Goal: Task Accomplishment & Management: Use online tool/utility

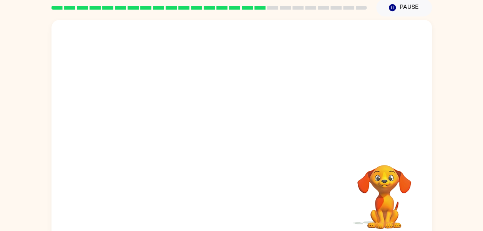
scroll to position [39, 0]
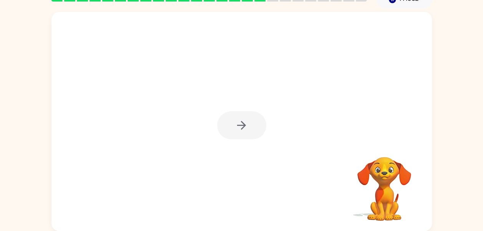
click at [246, 134] on div at bounding box center [241, 125] width 49 height 28
click at [244, 138] on div at bounding box center [241, 125] width 49 height 28
click at [256, 126] on div at bounding box center [241, 125] width 49 height 28
click at [253, 126] on div at bounding box center [241, 125] width 49 height 28
click at [249, 127] on div at bounding box center [241, 125] width 49 height 28
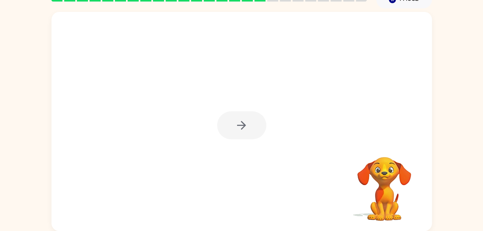
click at [246, 130] on div at bounding box center [241, 125] width 49 height 28
click at [247, 126] on div at bounding box center [241, 125] width 49 height 28
click at [249, 123] on div at bounding box center [241, 125] width 49 height 28
click at [247, 132] on div at bounding box center [241, 125] width 49 height 28
click at [245, 127] on div at bounding box center [241, 125] width 49 height 28
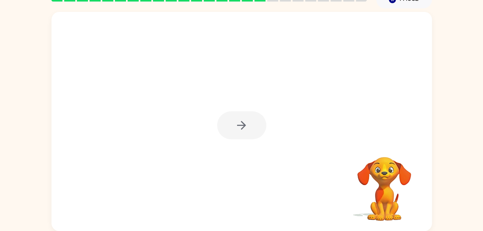
click at [243, 120] on div at bounding box center [241, 125] width 49 height 28
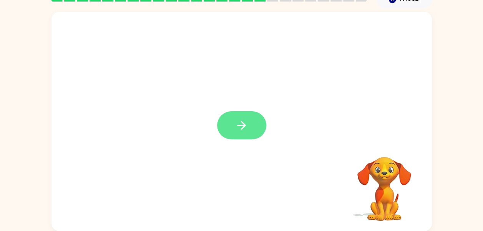
click at [242, 136] on button "button" at bounding box center [241, 125] width 49 height 28
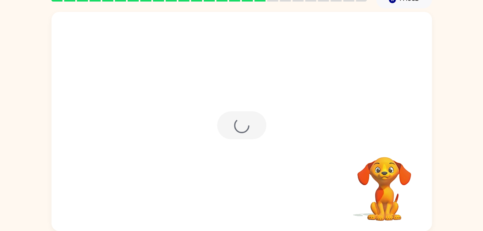
click at [241, 131] on div at bounding box center [241, 125] width 49 height 28
click at [242, 123] on div at bounding box center [241, 125] width 49 height 28
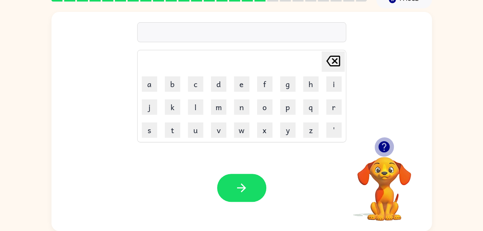
click at [382, 145] on icon "button" at bounding box center [384, 146] width 11 height 11
click at [150, 130] on button "s" at bounding box center [149, 130] width 15 height 15
click at [309, 80] on button "h" at bounding box center [310, 84] width 15 height 15
click at [339, 82] on button "i" at bounding box center [333, 84] width 15 height 15
click at [218, 87] on button "d" at bounding box center [218, 84] width 15 height 15
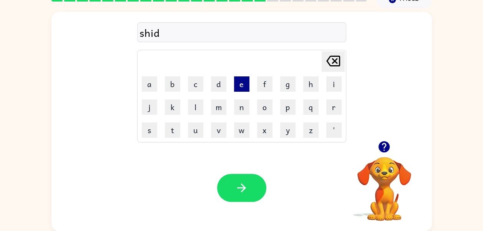
click at [240, 81] on button "e" at bounding box center [241, 84] width 15 height 15
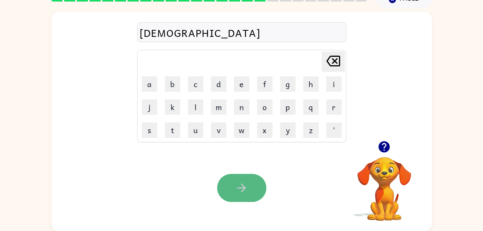
click at [245, 181] on button "button" at bounding box center [241, 188] width 49 height 28
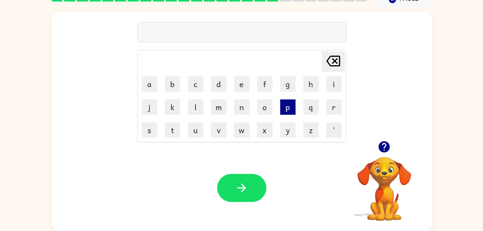
click at [287, 111] on button "p" at bounding box center [287, 107] width 15 height 15
click at [195, 108] on button "l" at bounding box center [195, 107] width 15 height 15
click at [145, 87] on button "a" at bounding box center [149, 84] width 15 height 15
click at [290, 132] on button "y" at bounding box center [287, 130] width 15 height 15
click at [240, 85] on button "e" at bounding box center [241, 84] width 15 height 15
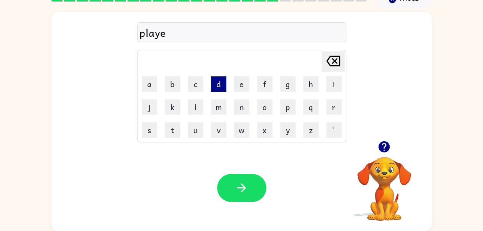
click at [218, 82] on button "d" at bounding box center [218, 84] width 15 height 15
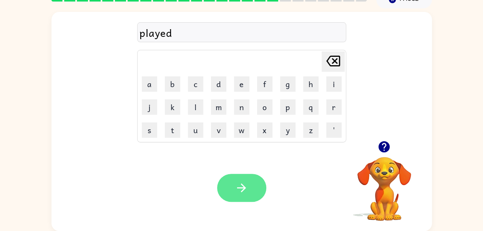
click at [250, 185] on button "button" at bounding box center [241, 188] width 49 height 28
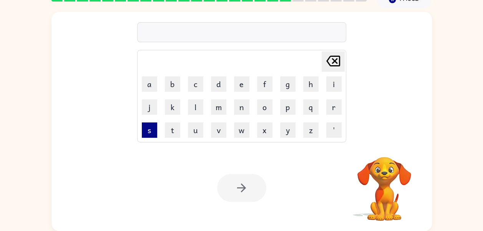
click at [149, 129] on button "s" at bounding box center [149, 130] width 15 height 15
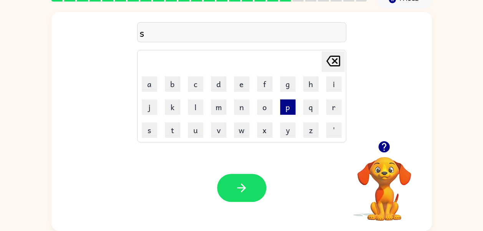
click at [289, 110] on button "p" at bounding box center [287, 107] width 15 height 15
click at [198, 104] on button "l" at bounding box center [195, 107] width 15 height 15
click at [332, 85] on button "i" at bounding box center [333, 84] width 15 height 15
click at [243, 106] on button "n" at bounding box center [241, 107] width 15 height 15
click at [290, 85] on button "g" at bounding box center [287, 84] width 15 height 15
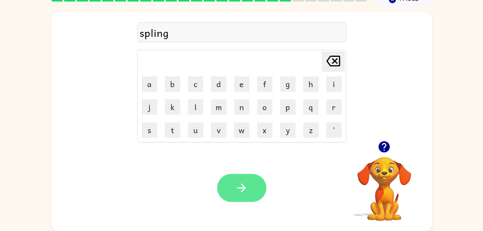
click at [250, 185] on button "button" at bounding box center [241, 188] width 49 height 28
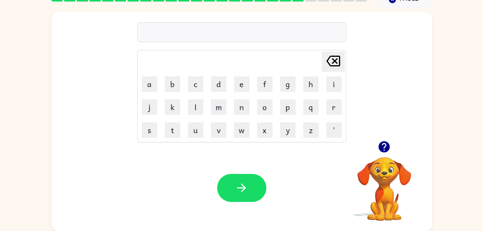
click at [389, 149] on icon "button" at bounding box center [384, 146] width 13 height 13
click at [151, 123] on button "s" at bounding box center [149, 130] width 15 height 15
click at [391, 148] on button "button" at bounding box center [384, 147] width 20 height 20
click at [289, 109] on button "p" at bounding box center [287, 107] width 15 height 15
click at [148, 85] on button "a" at bounding box center [149, 84] width 15 height 15
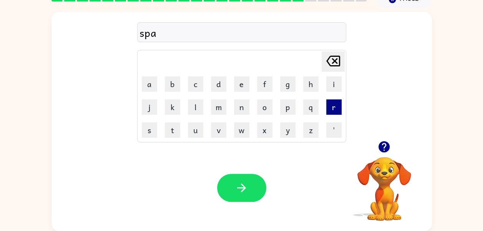
click at [332, 110] on button "r" at bounding box center [333, 107] width 15 height 15
click at [197, 104] on button "l" at bounding box center [195, 107] width 15 height 15
click at [218, 88] on button "d" at bounding box center [218, 84] width 15 height 15
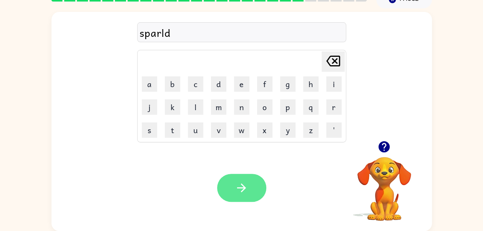
click at [258, 190] on button "button" at bounding box center [241, 188] width 49 height 28
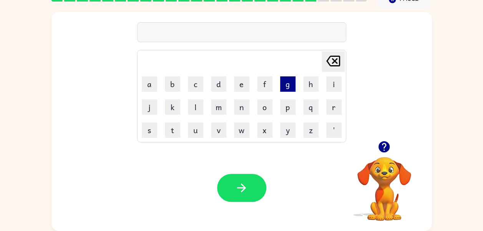
click at [294, 89] on button "g" at bounding box center [287, 84] width 15 height 15
click at [151, 81] on button "a" at bounding box center [149, 84] width 15 height 15
click at [265, 82] on button "f" at bounding box center [264, 84] width 15 height 15
click at [284, 134] on button "y" at bounding box center [287, 130] width 15 height 15
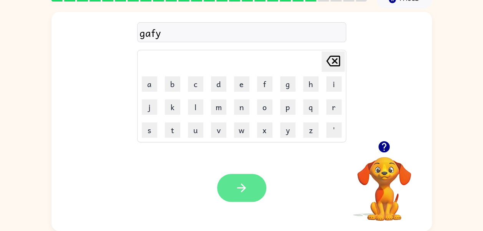
click at [248, 182] on icon "button" at bounding box center [241, 187] width 13 height 13
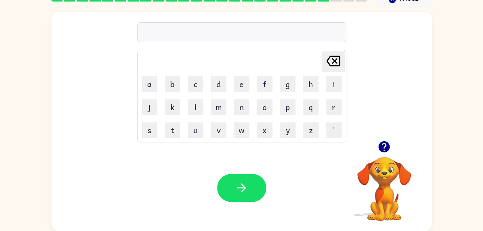
click at [381, 143] on icon "button" at bounding box center [384, 146] width 11 height 11
click at [287, 110] on button "p" at bounding box center [287, 107] width 15 height 15
click at [203, 106] on button "l" at bounding box center [195, 107] width 15 height 15
click at [150, 82] on button "a" at bounding box center [149, 84] width 15 height 15
click at [217, 130] on button "v" at bounding box center [218, 130] width 15 height 15
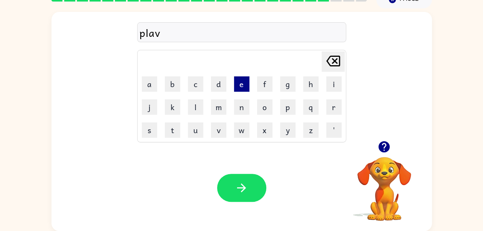
click at [243, 81] on button "e" at bounding box center [241, 84] width 15 height 15
click at [240, 168] on div "Your browser must support playing .mp4 files to use Literably. Please try using…" at bounding box center [242, 188] width 381 height 87
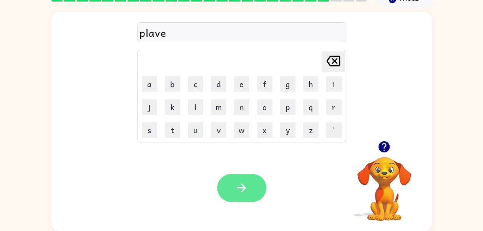
click at [253, 182] on button "button" at bounding box center [241, 188] width 49 height 28
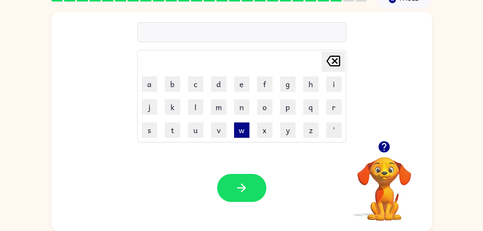
click at [245, 133] on button "w" at bounding box center [241, 130] width 15 height 15
click at [151, 82] on button "a" at bounding box center [149, 84] width 15 height 15
click at [327, 111] on button "r" at bounding box center [333, 107] width 15 height 15
click at [213, 87] on button "d" at bounding box center [218, 84] width 15 height 15
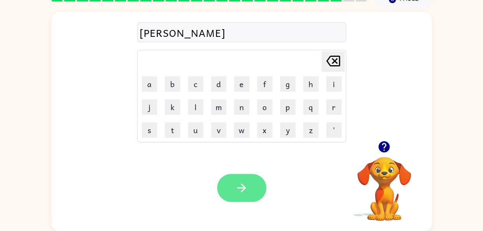
click at [255, 189] on button "button" at bounding box center [241, 188] width 49 height 28
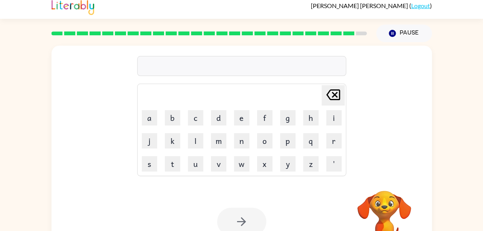
scroll to position [17, 0]
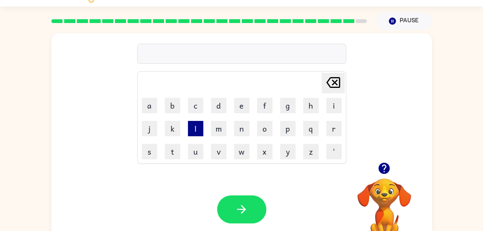
click at [191, 128] on button "l" at bounding box center [195, 128] width 15 height 15
click at [337, 101] on button "i" at bounding box center [333, 105] width 15 height 15
click at [333, 129] on button "r" at bounding box center [333, 128] width 15 height 15
click at [175, 127] on button "k" at bounding box center [172, 128] width 15 height 15
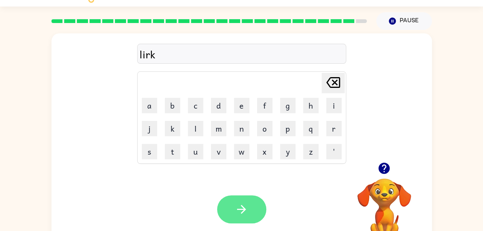
click at [252, 208] on button "button" at bounding box center [241, 210] width 49 height 28
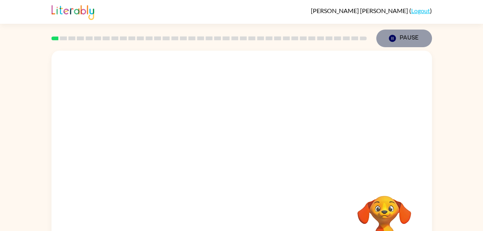
click at [417, 36] on button "Pause Pause" at bounding box center [404, 39] width 56 height 18
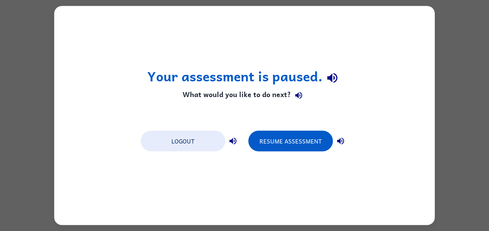
click at [394, 42] on div "Your assessment is paused. What would you like to do next? Logout Resume Assess…" at bounding box center [244, 116] width 381 height 220
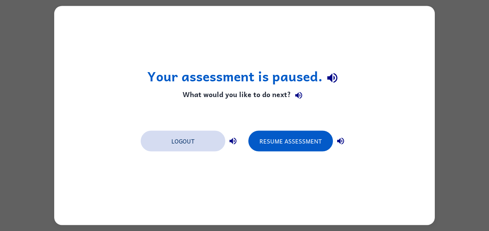
click at [177, 147] on button "Logout" at bounding box center [183, 141] width 85 height 21
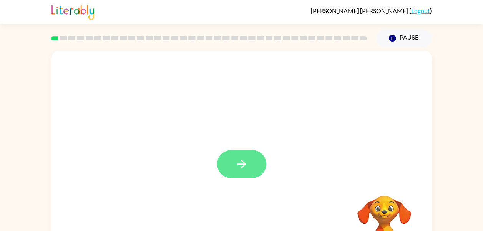
click at [253, 169] on button "button" at bounding box center [241, 164] width 49 height 28
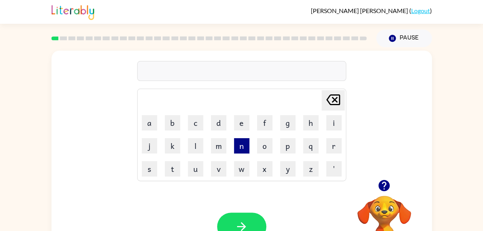
click at [248, 140] on button "n" at bounding box center [241, 145] width 15 height 15
click at [244, 204] on div "Your browser must support playing .mp4 files to use Literably. Please try using…" at bounding box center [242, 227] width 381 height 87
click at [244, 222] on icon "button" at bounding box center [241, 226] width 13 height 13
click at [241, 144] on button "n" at bounding box center [241, 145] width 15 height 15
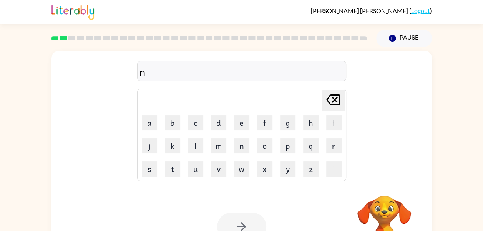
click at [245, 222] on div at bounding box center [241, 227] width 49 height 28
click at [248, 221] on div at bounding box center [241, 227] width 49 height 28
click at [244, 222] on div at bounding box center [241, 227] width 49 height 28
click at [246, 224] on div at bounding box center [241, 227] width 49 height 28
click at [250, 221] on div at bounding box center [241, 227] width 49 height 28
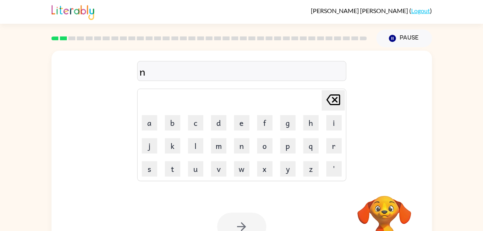
click at [250, 225] on div at bounding box center [241, 227] width 49 height 28
click at [254, 225] on div at bounding box center [241, 227] width 49 height 28
click at [253, 223] on div at bounding box center [241, 227] width 49 height 28
click at [251, 223] on div at bounding box center [241, 227] width 49 height 28
click at [247, 223] on div at bounding box center [241, 227] width 49 height 28
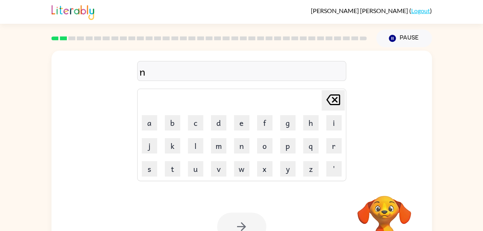
click at [248, 224] on div at bounding box center [241, 227] width 49 height 28
click at [249, 219] on div at bounding box center [241, 227] width 49 height 28
click at [252, 222] on div at bounding box center [241, 227] width 49 height 28
click at [255, 228] on div at bounding box center [241, 227] width 49 height 28
click at [250, 227] on div at bounding box center [241, 227] width 49 height 28
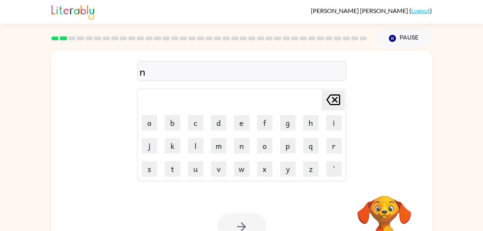
click at [255, 226] on div at bounding box center [241, 227] width 49 height 28
click at [250, 226] on div at bounding box center [241, 227] width 49 height 28
click at [255, 228] on div at bounding box center [241, 227] width 49 height 28
click at [251, 227] on div at bounding box center [241, 227] width 49 height 28
click at [255, 228] on div at bounding box center [241, 227] width 49 height 28
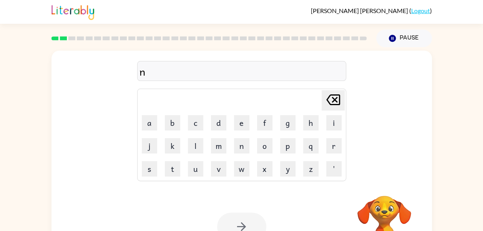
click at [253, 225] on div at bounding box center [241, 227] width 49 height 28
click at [253, 226] on div at bounding box center [241, 227] width 49 height 28
click at [255, 230] on div at bounding box center [241, 227] width 49 height 28
click at [255, 227] on div at bounding box center [241, 227] width 49 height 28
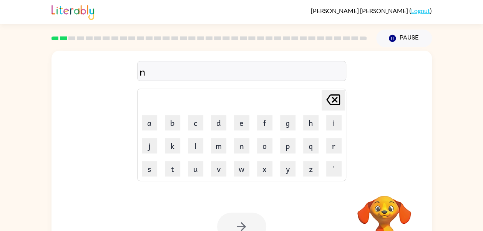
click at [255, 226] on div at bounding box center [241, 227] width 49 height 28
click at [254, 226] on div at bounding box center [241, 227] width 49 height 28
click at [255, 225] on div at bounding box center [241, 227] width 49 height 28
click at [255, 223] on div at bounding box center [241, 227] width 49 height 28
click at [255, 224] on div at bounding box center [241, 227] width 49 height 28
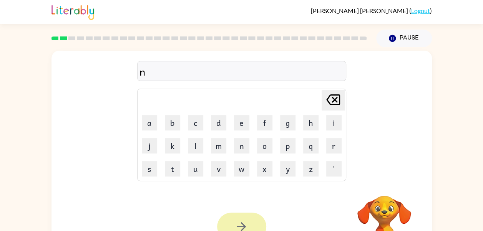
click at [255, 224] on button "button" at bounding box center [241, 227] width 49 height 28
click at [255, 223] on div at bounding box center [241, 227] width 49 height 28
click at [255, 221] on div at bounding box center [241, 227] width 49 height 28
click at [252, 225] on div at bounding box center [241, 227] width 49 height 28
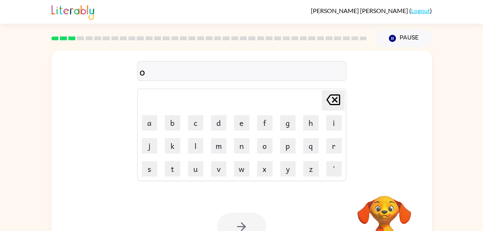
click at [251, 225] on div at bounding box center [241, 227] width 49 height 28
click at [249, 225] on div at bounding box center [241, 227] width 49 height 28
click at [249, 226] on div at bounding box center [241, 227] width 49 height 28
click at [248, 230] on div at bounding box center [241, 227] width 49 height 28
click at [249, 226] on div at bounding box center [241, 227] width 49 height 28
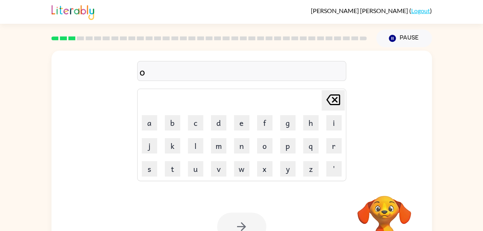
click at [251, 221] on div at bounding box center [241, 227] width 49 height 28
click at [251, 222] on div at bounding box center [241, 227] width 49 height 28
click at [254, 221] on div at bounding box center [241, 227] width 49 height 28
click at [254, 225] on div at bounding box center [241, 227] width 49 height 28
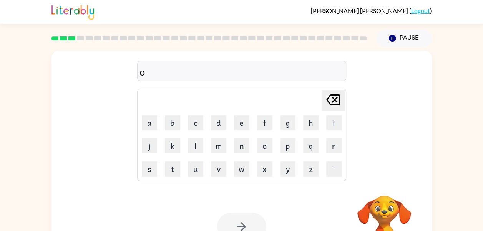
click at [252, 226] on div at bounding box center [241, 227] width 49 height 28
click at [253, 224] on div at bounding box center [241, 227] width 49 height 28
click at [253, 225] on div at bounding box center [241, 227] width 49 height 28
click at [252, 226] on div at bounding box center [241, 227] width 49 height 28
click at [252, 225] on div at bounding box center [241, 227] width 49 height 28
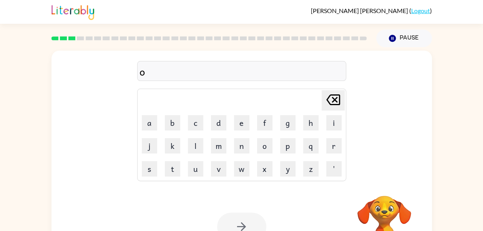
click at [251, 225] on div at bounding box center [241, 227] width 49 height 28
click at [250, 227] on div at bounding box center [241, 227] width 49 height 28
click at [251, 225] on div at bounding box center [241, 227] width 49 height 28
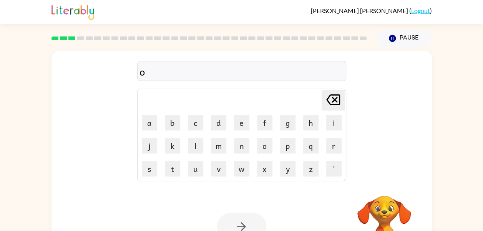
click at [251, 225] on div at bounding box center [241, 227] width 49 height 28
click at [253, 225] on div at bounding box center [241, 227] width 49 height 28
click at [254, 225] on div at bounding box center [241, 227] width 49 height 28
click at [255, 225] on div at bounding box center [241, 227] width 49 height 28
click at [254, 225] on div at bounding box center [241, 227] width 49 height 28
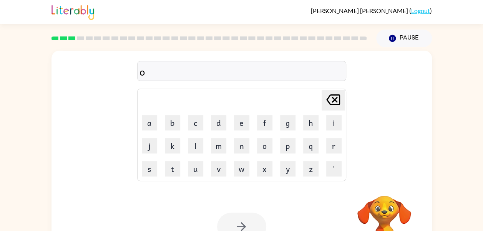
click at [255, 224] on div at bounding box center [241, 227] width 49 height 28
click at [255, 222] on div at bounding box center [241, 227] width 49 height 28
click at [253, 223] on div at bounding box center [241, 227] width 49 height 28
click at [252, 222] on div at bounding box center [241, 227] width 49 height 28
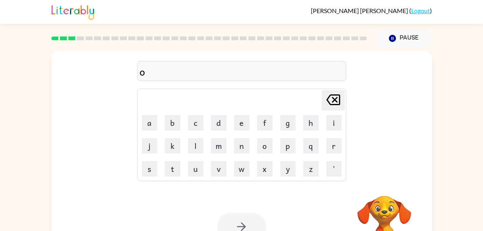
click at [251, 225] on div at bounding box center [241, 227] width 49 height 28
click at [253, 225] on button "button" at bounding box center [241, 227] width 49 height 28
click at [252, 225] on div at bounding box center [241, 227] width 49 height 28
click at [253, 220] on div at bounding box center [241, 227] width 49 height 28
click at [258, 211] on div "Your browser must support playing .mp4 files to use Literably. Please try using…" at bounding box center [242, 227] width 381 height 87
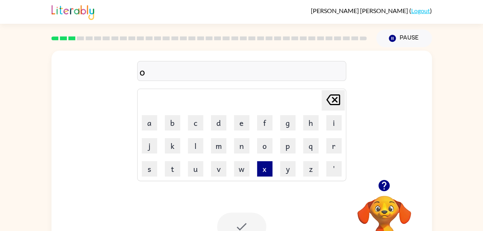
click at [268, 176] on button "x" at bounding box center [264, 168] width 15 height 15
click at [251, 225] on div at bounding box center [241, 227] width 49 height 28
click at [255, 218] on div at bounding box center [241, 227] width 49 height 28
click at [256, 221] on div at bounding box center [241, 227] width 49 height 28
click at [256, 220] on div at bounding box center [241, 227] width 49 height 28
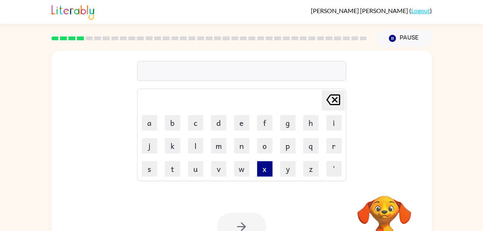
click at [272, 168] on button "x" at bounding box center [264, 168] width 15 height 15
click at [251, 226] on div at bounding box center [241, 227] width 49 height 28
click at [251, 222] on div at bounding box center [241, 227] width 49 height 28
click at [256, 221] on div at bounding box center [241, 227] width 49 height 28
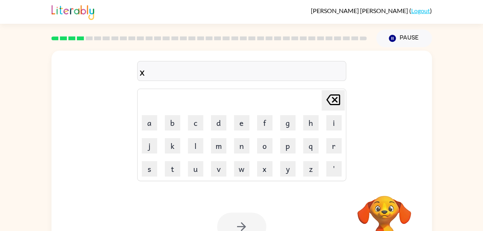
click at [254, 222] on div at bounding box center [241, 227] width 49 height 28
click at [256, 224] on div at bounding box center [241, 227] width 49 height 28
click at [254, 224] on div at bounding box center [241, 227] width 49 height 28
click at [256, 225] on div at bounding box center [241, 227] width 49 height 28
click at [261, 228] on div at bounding box center [241, 227] width 49 height 28
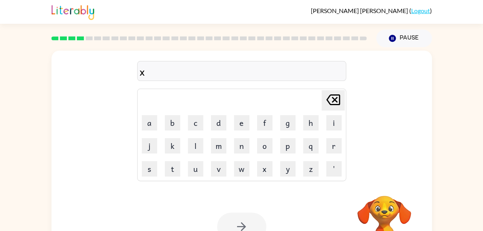
click at [251, 216] on div at bounding box center [241, 227] width 49 height 28
click at [249, 219] on div at bounding box center [241, 227] width 49 height 28
click at [245, 220] on div at bounding box center [241, 227] width 49 height 28
click at [246, 217] on div at bounding box center [241, 227] width 49 height 28
click at [252, 228] on div at bounding box center [241, 227] width 49 height 28
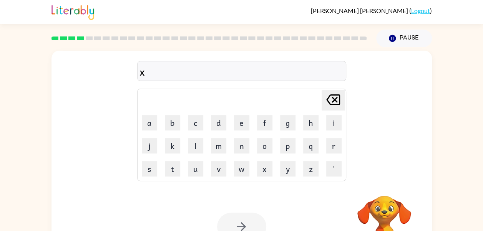
click at [257, 228] on div at bounding box center [241, 227] width 49 height 28
click at [255, 224] on div at bounding box center [241, 227] width 49 height 28
click at [253, 224] on div at bounding box center [241, 227] width 49 height 28
click at [257, 218] on div at bounding box center [241, 227] width 49 height 28
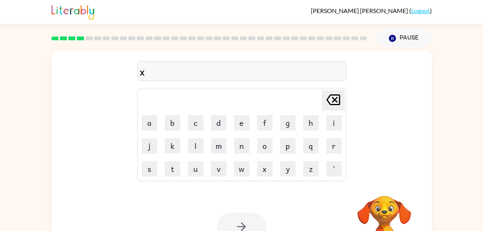
click at [258, 223] on div at bounding box center [241, 227] width 49 height 28
click at [256, 227] on div at bounding box center [241, 227] width 49 height 28
click at [256, 226] on button "button" at bounding box center [241, 227] width 49 height 28
click at [257, 225] on div at bounding box center [241, 227] width 49 height 28
click at [258, 150] on button "o" at bounding box center [264, 145] width 15 height 15
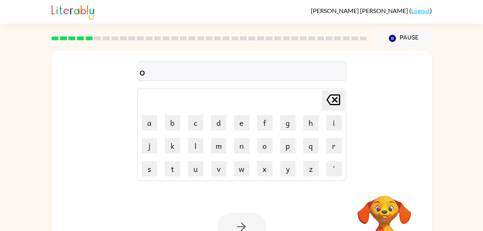
click at [231, 213] on div at bounding box center [241, 227] width 49 height 28
click at [239, 225] on div at bounding box center [241, 227] width 49 height 28
click at [241, 228] on div at bounding box center [241, 227] width 49 height 28
click at [245, 223] on div at bounding box center [241, 227] width 49 height 28
click at [246, 222] on div at bounding box center [241, 227] width 49 height 28
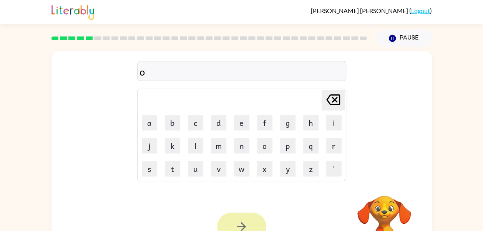
click at [248, 224] on icon "button" at bounding box center [241, 226] width 13 height 13
click at [248, 225] on div at bounding box center [241, 227] width 49 height 28
click at [250, 225] on div at bounding box center [241, 227] width 49 height 28
click at [251, 224] on div at bounding box center [241, 227] width 49 height 28
click at [241, 223] on icon "button" at bounding box center [241, 227] width 9 height 9
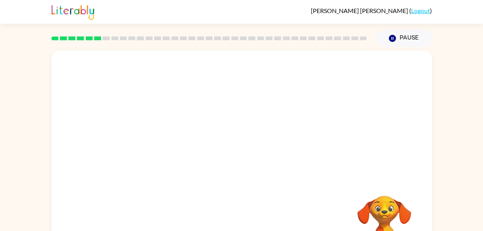
click at [257, 150] on div "Your browser must support playing .mp4 files to use Literably. Please try using…" at bounding box center [242, 161] width 381 height 220
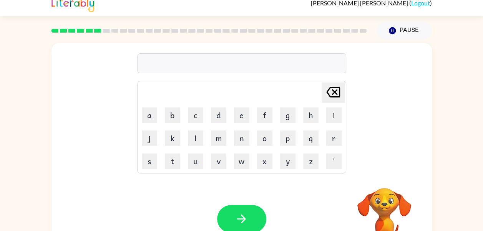
scroll to position [39, 0]
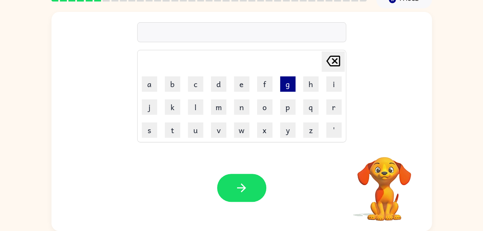
click at [292, 88] on button "g" at bounding box center [287, 84] width 15 height 15
click at [258, 174] on div at bounding box center [241, 188] width 49 height 28
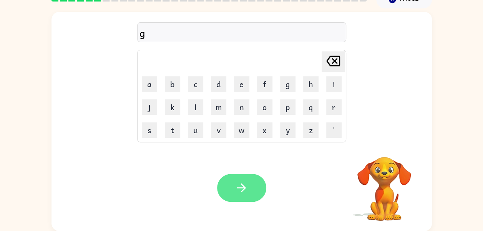
click at [259, 194] on button "button" at bounding box center [241, 188] width 49 height 28
click at [251, 193] on div at bounding box center [241, 188] width 49 height 28
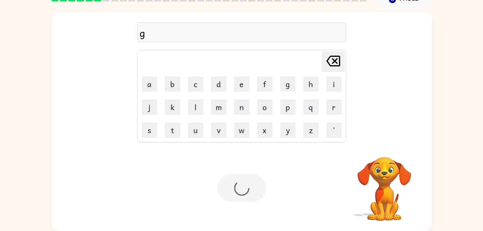
click at [246, 193] on div at bounding box center [241, 188] width 49 height 28
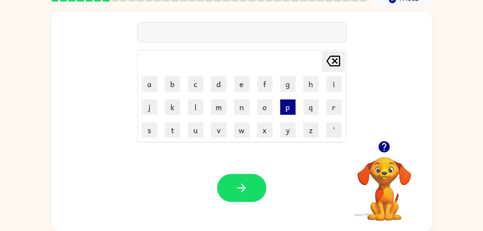
click at [280, 111] on button "p" at bounding box center [287, 107] width 15 height 15
click at [265, 231] on div "Your browser must support playing .mp4 files to use Literably. Please try using…" at bounding box center [242, 188] width 381 height 87
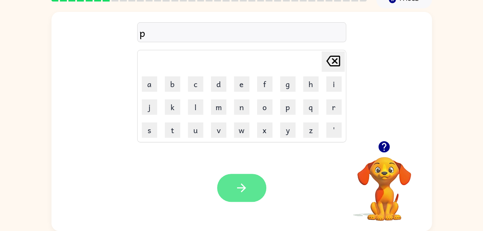
click at [245, 192] on icon "button" at bounding box center [241, 187] width 13 height 13
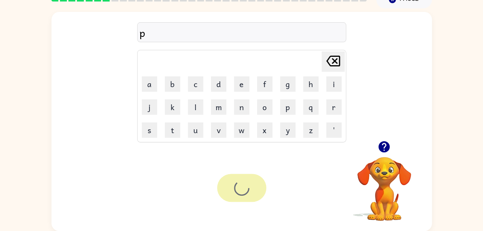
click at [251, 184] on div at bounding box center [241, 188] width 49 height 28
click at [249, 183] on div at bounding box center [241, 188] width 49 height 28
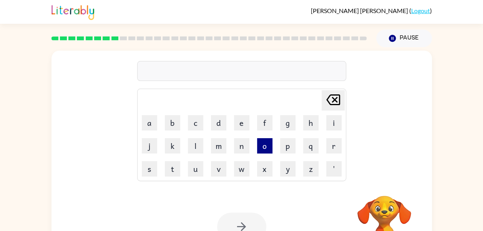
click at [271, 140] on button "o" at bounding box center [264, 145] width 15 height 15
click at [268, 165] on button "x" at bounding box center [264, 168] width 15 height 15
click at [254, 191] on div "Your browser must support playing .mp4 files to use Literably. Please try using…" at bounding box center [242, 227] width 381 height 87
click at [239, 223] on div at bounding box center [241, 227] width 49 height 28
click at [238, 225] on div at bounding box center [241, 227] width 49 height 28
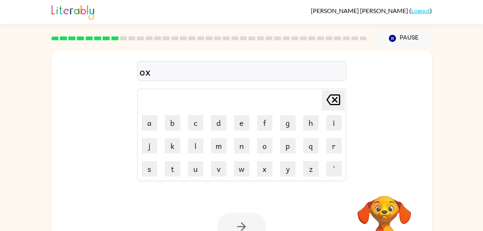
click at [240, 221] on div at bounding box center [241, 227] width 49 height 28
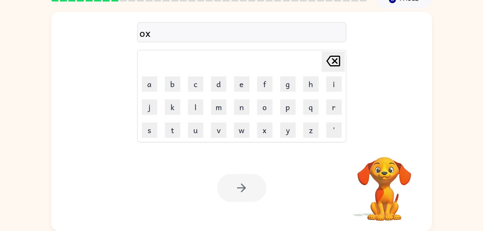
click at [257, 182] on div at bounding box center [241, 188] width 49 height 28
click at [245, 180] on div at bounding box center [241, 188] width 49 height 28
click at [244, 191] on div at bounding box center [241, 188] width 49 height 28
click at [242, 197] on div at bounding box center [241, 188] width 49 height 28
click at [240, 201] on div at bounding box center [241, 188] width 49 height 28
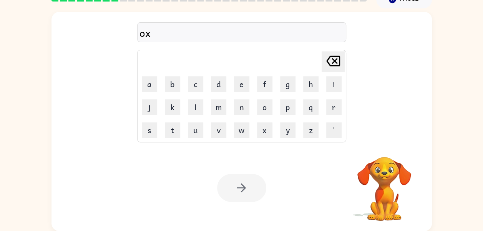
click at [243, 195] on div at bounding box center [241, 188] width 49 height 28
click at [245, 193] on div at bounding box center [241, 188] width 49 height 28
click at [251, 188] on div at bounding box center [241, 188] width 49 height 28
click at [248, 192] on div at bounding box center [241, 188] width 49 height 28
click at [247, 190] on div at bounding box center [241, 188] width 49 height 28
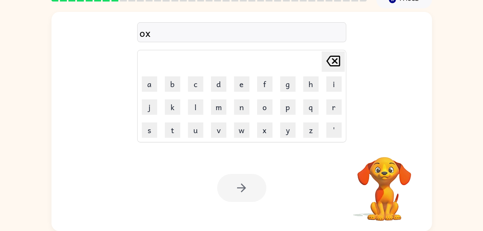
click at [247, 197] on div at bounding box center [241, 188] width 49 height 28
click at [248, 195] on div at bounding box center [241, 188] width 49 height 28
click at [251, 194] on div at bounding box center [241, 188] width 49 height 28
click at [251, 195] on div at bounding box center [241, 188] width 49 height 28
click at [257, 190] on div at bounding box center [241, 188] width 49 height 28
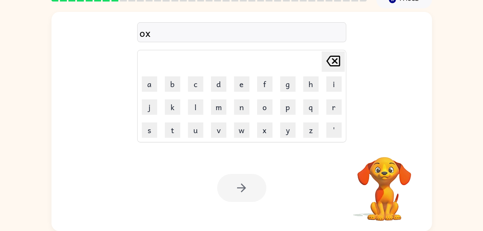
click at [264, 191] on div at bounding box center [241, 188] width 49 height 28
click at [258, 194] on div at bounding box center [241, 188] width 49 height 28
click at [271, 132] on button "x" at bounding box center [264, 130] width 15 height 15
click at [251, 188] on div at bounding box center [241, 188] width 49 height 28
click at [281, 103] on button "p" at bounding box center [287, 107] width 15 height 15
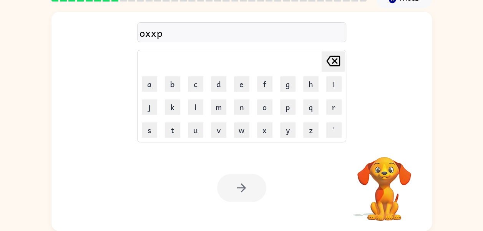
click at [235, 193] on div at bounding box center [241, 188] width 49 height 28
click at [267, 123] on button "x" at bounding box center [264, 130] width 15 height 15
click at [235, 199] on div at bounding box center [241, 188] width 49 height 28
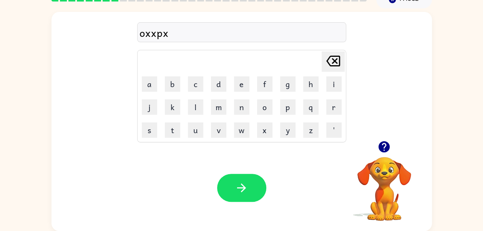
scroll to position [0, 0]
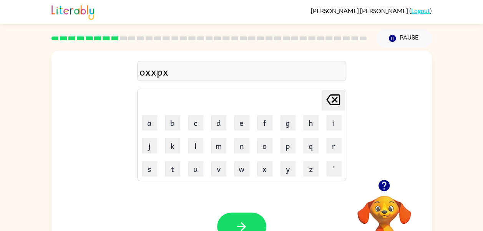
click at [242, 182] on div "oxxpx Delete Delete last character input a b c d e f g h i j k l m n o p q r s …" at bounding box center [242, 161] width 381 height 220
click at [255, 220] on button "button" at bounding box center [241, 227] width 49 height 28
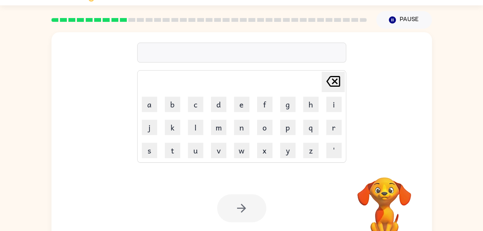
scroll to position [18, 0]
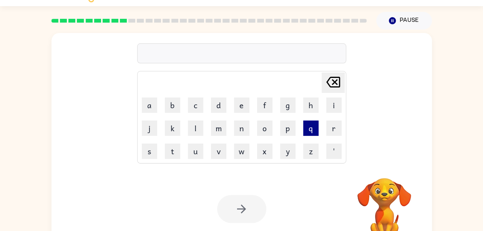
click at [303, 131] on button "q" at bounding box center [310, 128] width 15 height 15
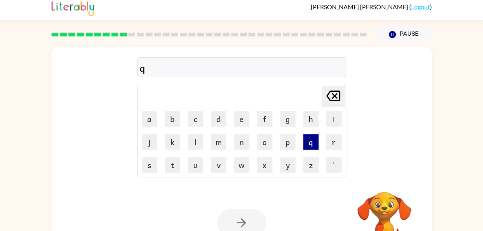
scroll to position [20, 0]
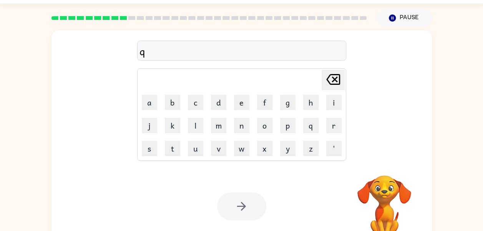
click at [248, 211] on div at bounding box center [241, 207] width 49 height 28
click at [231, 196] on div at bounding box center [241, 207] width 49 height 28
click at [239, 201] on div at bounding box center [241, 207] width 49 height 28
click at [241, 212] on div at bounding box center [241, 207] width 49 height 28
click at [243, 215] on div at bounding box center [241, 207] width 49 height 28
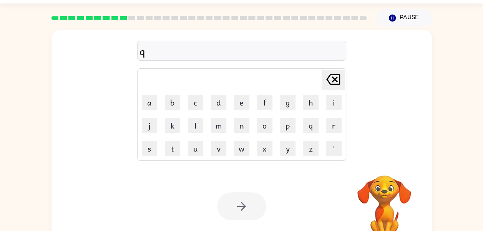
click at [243, 208] on div at bounding box center [241, 207] width 49 height 28
click at [246, 205] on div at bounding box center [241, 207] width 49 height 28
click at [247, 208] on div at bounding box center [241, 207] width 49 height 28
click at [246, 209] on div at bounding box center [241, 207] width 49 height 28
click at [245, 214] on div at bounding box center [241, 207] width 49 height 28
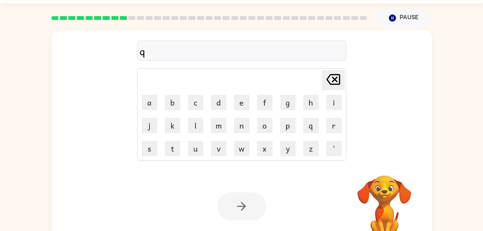
click at [245, 214] on div at bounding box center [241, 207] width 49 height 28
click at [245, 212] on div at bounding box center [241, 207] width 49 height 28
click at [245, 208] on div at bounding box center [241, 207] width 49 height 28
click at [244, 213] on div at bounding box center [241, 207] width 49 height 28
click at [252, 208] on div at bounding box center [241, 207] width 49 height 28
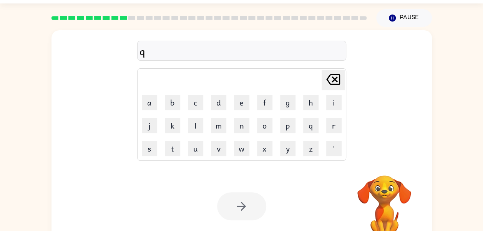
click at [246, 198] on div at bounding box center [241, 207] width 49 height 28
click at [241, 225] on div "Your browser must support playing .mp4 files to use Literably. Please try using…" at bounding box center [242, 206] width 381 height 87
click at [251, 209] on div at bounding box center [241, 207] width 49 height 28
click at [254, 212] on div at bounding box center [241, 207] width 49 height 28
click at [248, 206] on div at bounding box center [241, 207] width 49 height 28
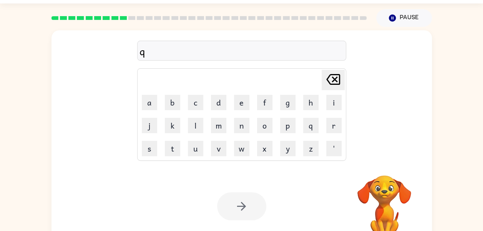
click at [251, 211] on div at bounding box center [241, 207] width 49 height 28
click at [245, 208] on div at bounding box center [241, 207] width 49 height 28
click at [251, 202] on div at bounding box center [241, 207] width 49 height 28
click at [253, 205] on div at bounding box center [241, 207] width 49 height 28
click at [245, 209] on div at bounding box center [241, 207] width 49 height 28
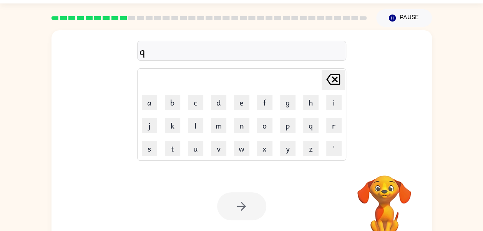
click at [248, 208] on div at bounding box center [241, 207] width 49 height 28
click at [248, 210] on div at bounding box center [241, 207] width 49 height 28
click at [251, 208] on button "button" at bounding box center [241, 207] width 49 height 28
click at [251, 208] on div at bounding box center [241, 207] width 49 height 28
click at [245, 215] on div at bounding box center [241, 207] width 49 height 28
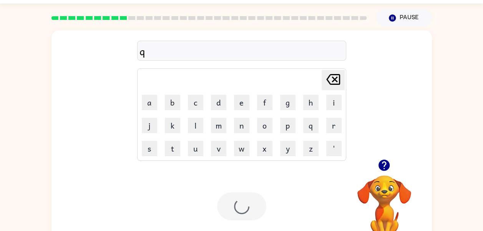
click at [247, 213] on div at bounding box center [241, 207] width 49 height 28
click at [248, 211] on div at bounding box center [241, 207] width 49 height 28
click at [247, 212] on div at bounding box center [241, 207] width 49 height 28
click at [245, 214] on div at bounding box center [241, 207] width 49 height 28
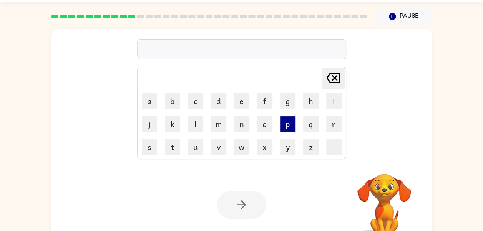
click at [284, 125] on button "p" at bounding box center [287, 123] width 15 height 15
click at [247, 181] on div "Your browser must support playing .mp4 files to use Literably. Please try using…" at bounding box center [242, 205] width 381 height 87
click at [241, 200] on div at bounding box center [241, 205] width 49 height 28
click at [294, 125] on button "p" at bounding box center [287, 123] width 15 height 15
click at [256, 166] on div "Your browser must support playing .mp4 files to use Literably. Please try using…" at bounding box center [242, 205] width 381 height 87
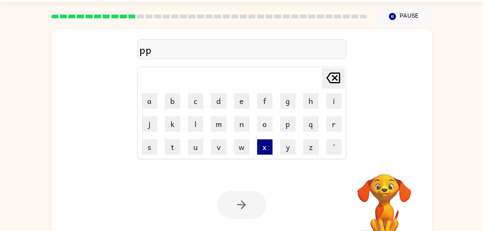
click at [283, 130] on button "p" at bounding box center [287, 123] width 15 height 15
click at [272, 151] on button "x" at bounding box center [264, 147] width 15 height 15
click at [281, 129] on button "p" at bounding box center [287, 123] width 15 height 15
click at [182, 164] on div "Your browser must support playing .mp4 files to use Literably. Please try using…" at bounding box center [242, 205] width 381 height 87
click at [258, 151] on button "x" at bounding box center [264, 147] width 15 height 15
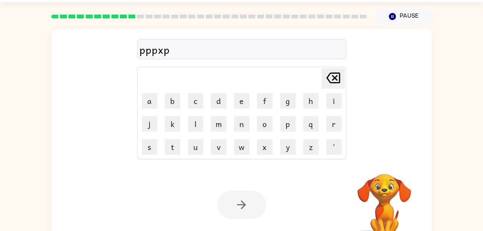
click at [258, 132] on button "o" at bounding box center [264, 123] width 15 height 15
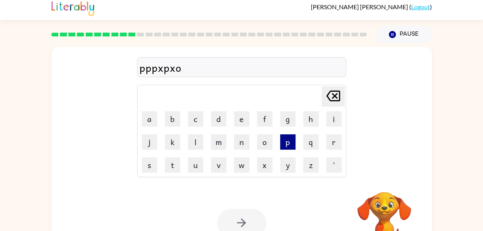
click at [293, 145] on button "p" at bounding box center [287, 142] width 15 height 15
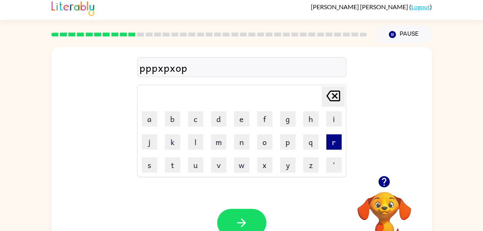
click at [328, 135] on button "r" at bounding box center [333, 142] width 15 height 15
click at [334, 98] on icon "Delete Delete last character input" at bounding box center [333, 96] width 18 height 18
click at [336, 100] on icon at bounding box center [333, 96] width 14 height 11
click at [334, 99] on icon "Delete Delete last character input" at bounding box center [333, 96] width 18 height 18
click at [335, 100] on icon at bounding box center [333, 96] width 14 height 11
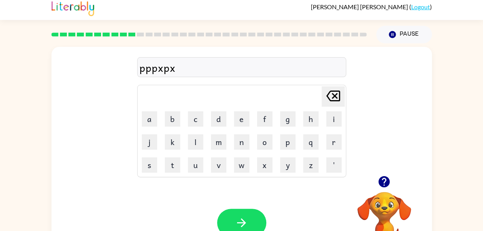
click at [334, 102] on icon "Delete Delete last character input" at bounding box center [333, 96] width 18 height 18
click at [215, 112] on button "d" at bounding box center [218, 118] width 15 height 15
click at [253, 224] on button "button" at bounding box center [241, 223] width 49 height 28
click at [214, 116] on button "d" at bounding box center [218, 118] width 15 height 15
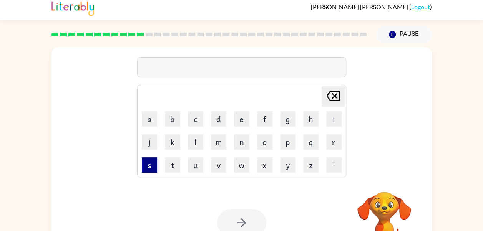
click at [153, 164] on button "s" at bounding box center [149, 165] width 15 height 15
click at [246, 117] on button "e" at bounding box center [241, 118] width 15 height 15
click at [237, 222] on div at bounding box center [241, 223] width 49 height 28
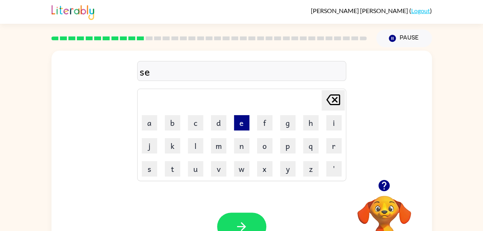
click at [241, 127] on button "e" at bounding box center [241, 122] width 15 height 15
click at [245, 214] on button "button" at bounding box center [241, 227] width 49 height 28
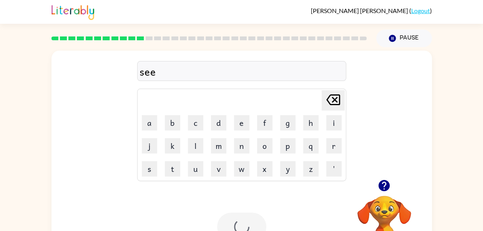
click at [246, 223] on div at bounding box center [241, 227] width 49 height 28
click at [308, 151] on button "q" at bounding box center [310, 145] width 15 height 15
click at [250, 220] on div at bounding box center [241, 227] width 49 height 28
click at [259, 220] on div at bounding box center [241, 227] width 49 height 28
click at [255, 230] on div at bounding box center [241, 227] width 49 height 28
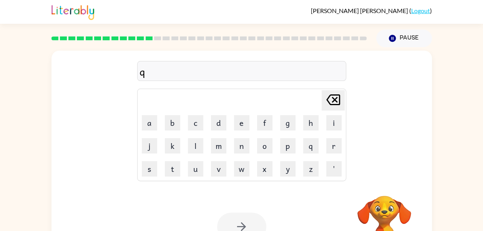
click at [253, 225] on div at bounding box center [241, 227] width 49 height 28
click at [254, 223] on div at bounding box center [241, 227] width 49 height 28
click at [251, 227] on div at bounding box center [241, 227] width 49 height 28
click at [249, 226] on div at bounding box center [241, 227] width 49 height 28
click at [253, 221] on div at bounding box center [241, 227] width 49 height 28
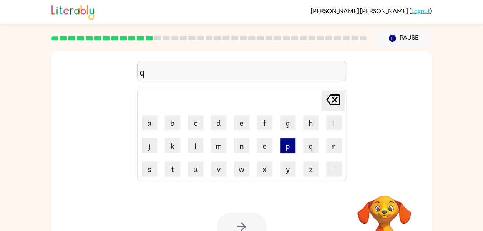
click at [251, 226] on div at bounding box center [241, 227] width 49 height 28
click at [283, 147] on button "p" at bounding box center [287, 145] width 15 height 15
click at [255, 220] on div at bounding box center [241, 227] width 49 height 28
click at [258, 217] on div at bounding box center [241, 227] width 49 height 28
click at [256, 228] on div at bounding box center [241, 227] width 49 height 28
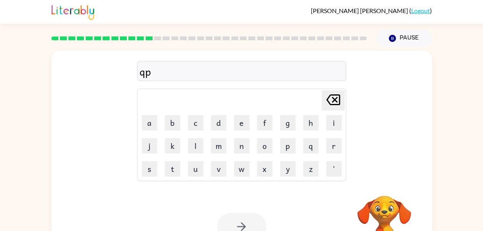
click at [257, 218] on div at bounding box center [241, 227] width 49 height 28
click at [257, 222] on div at bounding box center [241, 227] width 49 height 28
click at [254, 222] on div at bounding box center [241, 227] width 49 height 28
click at [252, 227] on div at bounding box center [241, 227] width 49 height 28
click at [255, 222] on div at bounding box center [241, 227] width 49 height 28
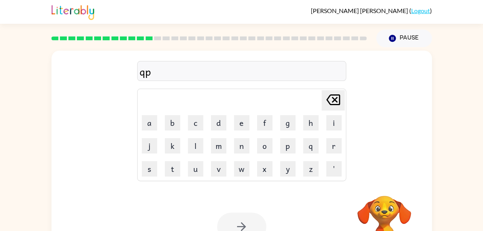
click at [254, 224] on div at bounding box center [241, 227] width 49 height 28
click at [257, 224] on div at bounding box center [241, 227] width 49 height 28
click at [258, 224] on div at bounding box center [241, 227] width 49 height 28
click at [260, 225] on div at bounding box center [241, 227] width 49 height 28
click at [256, 228] on div at bounding box center [241, 227] width 49 height 28
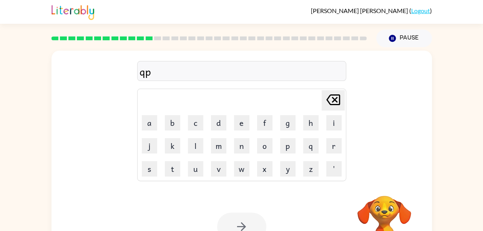
click at [256, 225] on div at bounding box center [241, 227] width 49 height 28
click at [256, 222] on button "button" at bounding box center [241, 227] width 49 height 28
click at [255, 223] on div at bounding box center [241, 227] width 49 height 28
click at [257, 223] on div at bounding box center [241, 227] width 49 height 28
click at [256, 222] on div at bounding box center [241, 227] width 49 height 28
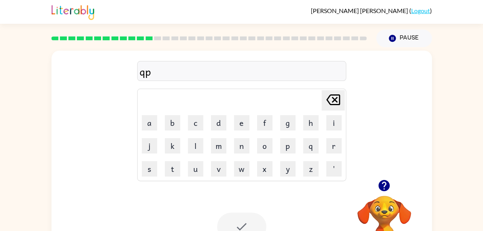
click at [255, 225] on div at bounding box center [241, 227] width 49 height 28
click at [260, 225] on div at bounding box center [241, 227] width 49 height 28
click at [271, 111] on td "Delete Delete last character input" at bounding box center [241, 100] width 207 height 21
click at [263, 140] on button "o" at bounding box center [264, 145] width 15 height 15
click at [282, 130] on button "g" at bounding box center [287, 122] width 15 height 15
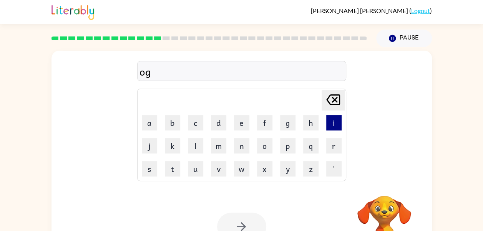
click at [334, 123] on button "i" at bounding box center [333, 122] width 15 height 15
click at [285, 152] on button "p" at bounding box center [287, 145] width 15 height 15
click at [245, 223] on div at bounding box center [241, 227] width 49 height 28
click at [244, 226] on div at bounding box center [241, 227] width 49 height 28
click at [248, 224] on div at bounding box center [241, 227] width 49 height 28
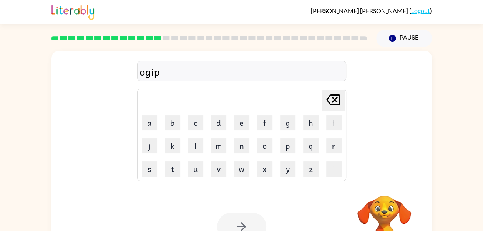
click at [248, 226] on div at bounding box center [241, 227] width 49 height 28
click at [250, 225] on div at bounding box center [241, 227] width 49 height 28
click at [248, 225] on div at bounding box center [241, 227] width 49 height 28
click at [253, 225] on div at bounding box center [241, 227] width 49 height 28
click at [251, 226] on div at bounding box center [241, 227] width 49 height 28
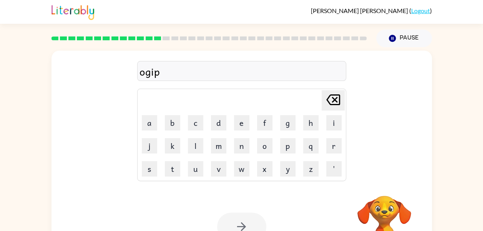
click at [253, 228] on div at bounding box center [241, 227] width 49 height 28
click at [250, 226] on div at bounding box center [241, 227] width 49 height 28
click at [251, 230] on div at bounding box center [241, 227] width 49 height 28
click at [250, 229] on div at bounding box center [241, 227] width 49 height 28
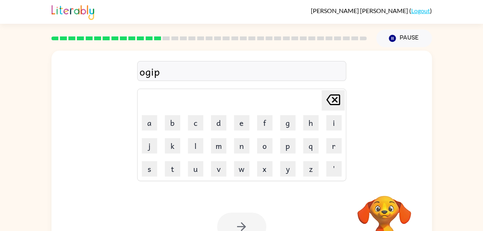
click at [253, 227] on div at bounding box center [241, 227] width 49 height 28
click at [251, 226] on div at bounding box center [241, 227] width 49 height 28
click at [255, 225] on div at bounding box center [241, 227] width 49 height 28
click at [254, 223] on div at bounding box center [241, 227] width 49 height 28
click at [255, 224] on div at bounding box center [241, 227] width 49 height 28
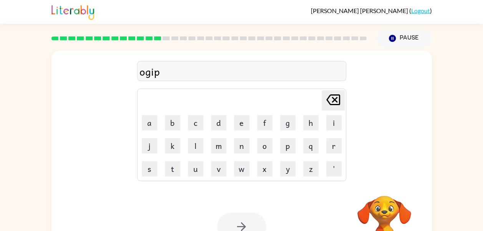
click at [253, 221] on div at bounding box center [241, 227] width 49 height 28
click at [256, 222] on div at bounding box center [241, 227] width 49 height 28
click at [256, 221] on div at bounding box center [241, 227] width 49 height 28
click at [258, 223] on div at bounding box center [241, 227] width 49 height 28
click at [259, 220] on div at bounding box center [241, 227] width 49 height 28
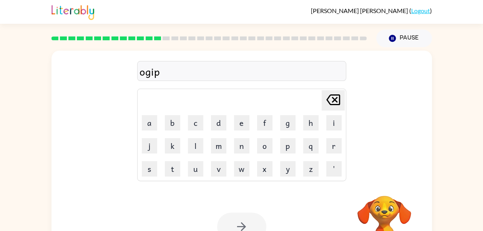
click at [261, 218] on div at bounding box center [241, 227] width 49 height 28
click at [246, 228] on div at bounding box center [241, 227] width 49 height 28
click at [246, 220] on div at bounding box center [241, 227] width 49 height 28
click at [240, 225] on div at bounding box center [241, 227] width 49 height 28
click at [244, 222] on div at bounding box center [241, 227] width 49 height 28
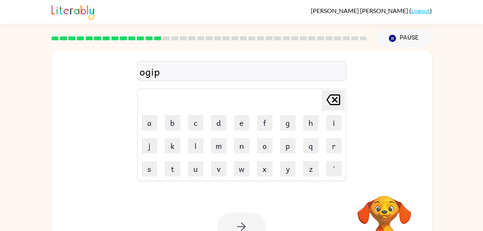
click at [245, 225] on div at bounding box center [241, 227] width 49 height 28
click at [245, 223] on div at bounding box center [241, 227] width 49 height 28
click at [247, 223] on div at bounding box center [241, 227] width 49 height 28
click at [246, 225] on icon "button" at bounding box center [241, 226] width 13 height 13
click at [246, 221] on div at bounding box center [241, 227] width 49 height 28
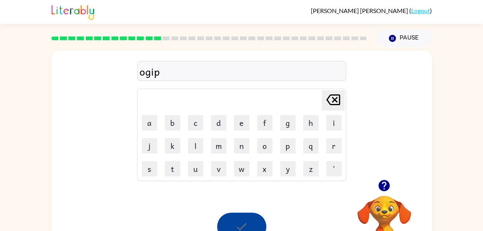
click at [245, 217] on div at bounding box center [241, 227] width 49 height 28
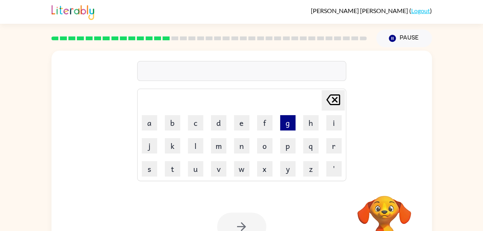
click at [293, 130] on button "g" at bounding box center [287, 122] width 15 height 15
click at [259, 205] on div "Your browser must support playing .mp4 files to use Literably. Please try using…" at bounding box center [242, 227] width 381 height 87
click at [252, 225] on div at bounding box center [241, 227] width 49 height 28
click at [251, 229] on div at bounding box center [241, 227] width 49 height 28
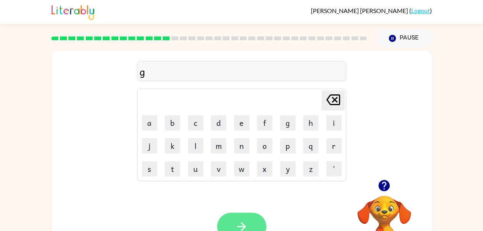
click at [253, 225] on button "button" at bounding box center [241, 227] width 49 height 28
click at [248, 225] on div at bounding box center [241, 227] width 49 height 28
click at [250, 220] on div at bounding box center [241, 227] width 49 height 28
click at [246, 220] on div at bounding box center [241, 227] width 49 height 28
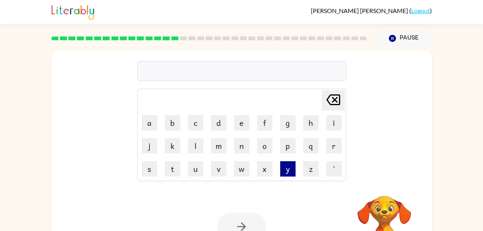
click at [288, 164] on button "y" at bounding box center [287, 168] width 15 height 15
click at [272, 165] on button "x" at bounding box center [264, 168] width 15 height 15
click at [245, 198] on div "Your browser must support playing .mp4 files to use Literably. Please try using…" at bounding box center [242, 227] width 381 height 87
click at [245, 222] on icon "button" at bounding box center [241, 226] width 13 height 13
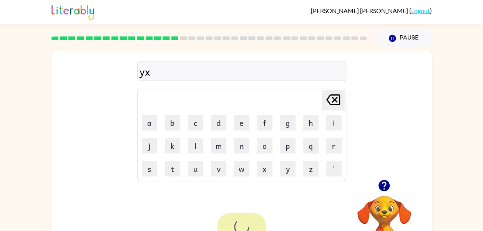
click at [245, 228] on div at bounding box center [241, 227] width 49 height 28
click at [243, 225] on div at bounding box center [241, 227] width 49 height 28
click at [241, 218] on div at bounding box center [241, 227] width 49 height 28
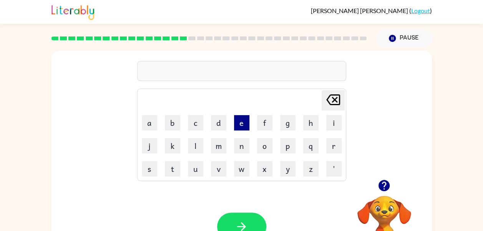
click at [242, 128] on button "e" at bounding box center [241, 122] width 15 height 15
click at [246, 224] on icon "button" at bounding box center [241, 226] width 13 height 13
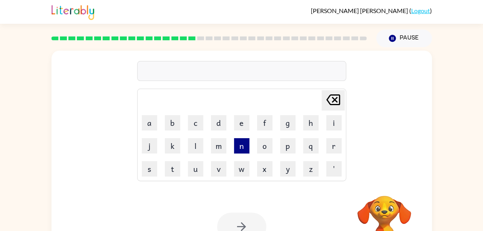
click at [238, 138] on button "n" at bounding box center [241, 145] width 15 height 15
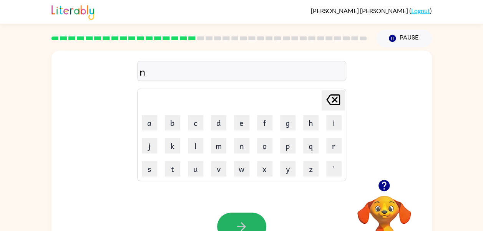
click at [238, 226] on icon "button" at bounding box center [241, 226] width 13 height 13
click at [235, 226] on div at bounding box center [241, 227] width 49 height 28
click at [240, 223] on div at bounding box center [241, 227] width 49 height 28
click at [245, 223] on div at bounding box center [241, 227] width 49 height 28
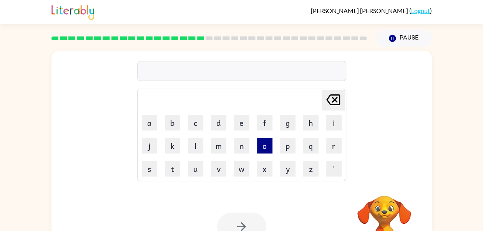
click at [271, 151] on button "o" at bounding box center [264, 145] width 15 height 15
click at [271, 146] on button "o" at bounding box center [264, 145] width 15 height 15
click at [202, 152] on button "l" at bounding box center [195, 145] width 15 height 15
click at [294, 151] on button "p" at bounding box center [287, 145] width 15 height 15
click at [281, 172] on button "y" at bounding box center [287, 168] width 15 height 15
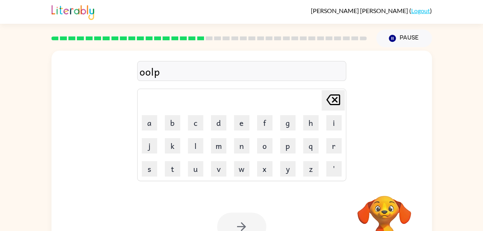
click at [201, 164] on button "u" at bounding box center [195, 168] width 15 height 15
click at [268, 190] on div "Your browser must support playing .mp4 files to use Literably. Please try using…" at bounding box center [242, 227] width 381 height 87
click at [243, 231] on div at bounding box center [241, 227] width 49 height 28
click at [241, 228] on div at bounding box center [241, 227] width 49 height 28
click at [241, 230] on div at bounding box center [241, 227] width 49 height 28
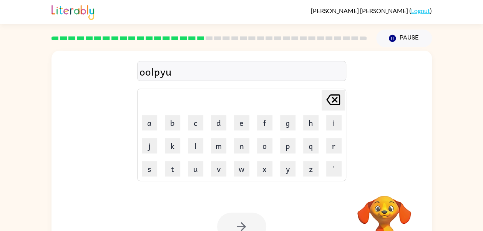
click at [248, 221] on div at bounding box center [241, 227] width 49 height 28
click at [243, 219] on div at bounding box center [241, 227] width 49 height 28
click at [243, 218] on div at bounding box center [241, 227] width 49 height 28
click at [248, 220] on icon "button" at bounding box center [241, 226] width 13 height 13
click at [251, 221] on div at bounding box center [241, 227] width 49 height 28
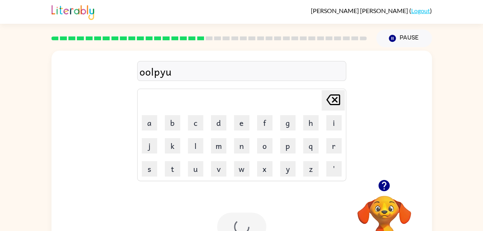
click at [250, 228] on div at bounding box center [241, 227] width 49 height 28
click at [256, 225] on div at bounding box center [241, 227] width 49 height 28
click at [259, 152] on button "o" at bounding box center [264, 145] width 15 height 15
click at [241, 220] on div at bounding box center [241, 227] width 49 height 28
click at [248, 219] on div at bounding box center [241, 227] width 49 height 28
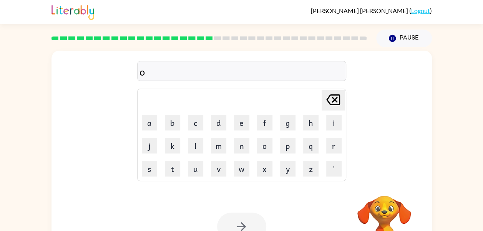
click at [243, 221] on div at bounding box center [241, 227] width 49 height 28
click at [247, 221] on div at bounding box center [241, 227] width 49 height 28
click at [245, 226] on div at bounding box center [241, 227] width 49 height 28
click at [244, 227] on div at bounding box center [241, 227] width 49 height 28
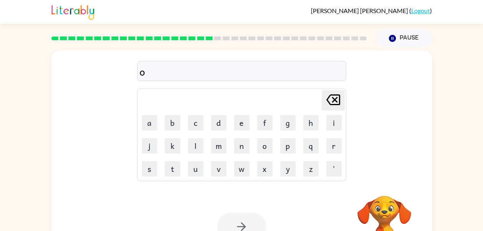
click at [244, 220] on div at bounding box center [241, 227] width 49 height 28
click at [236, 228] on div at bounding box center [241, 227] width 49 height 28
click at [235, 228] on div at bounding box center [241, 227] width 49 height 28
click at [240, 225] on div at bounding box center [241, 227] width 49 height 28
click at [246, 215] on div at bounding box center [241, 227] width 49 height 28
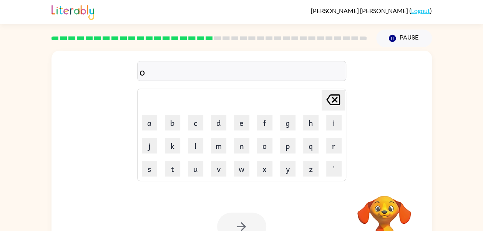
click at [235, 223] on div at bounding box center [241, 227] width 49 height 28
click at [248, 229] on div at bounding box center [241, 227] width 49 height 28
click at [250, 223] on div at bounding box center [241, 227] width 49 height 28
click at [251, 223] on div at bounding box center [241, 227] width 49 height 28
click at [257, 218] on div at bounding box center [241, 227] width 49 height 28
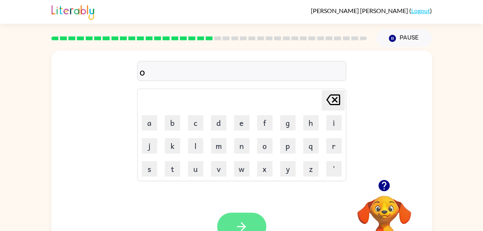
click at [254, 222] on button "button" at bounding box center [241, 227] width 49 height 28
click at [252, 226] on div at bounding box center [241, 227] width 49 height 28
click at [255, 221] on div at bounding box center [241, 227] width 49 height 28
click at [289, 149] on button "p" at bounding box center [287, 145] width 15 height 15
click at [245, 201] on div "Your browser must support playing .mp4 files to use Literably. Please try using…" at bounding box center [242, 227] width 381 height 87
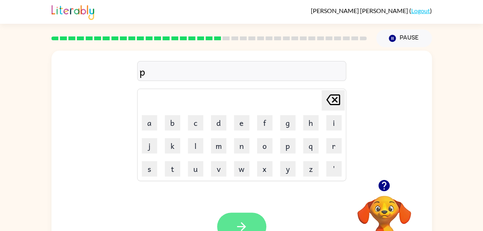
click at [248, 223] on icon "button" at bounding box center [241, 226] width 13 height 13
click at [250, 225] on div at bounding box center [241, 227] width 49 height 28
click at [254, 224] on div at bounding box center [241, 227] width 49 height 28
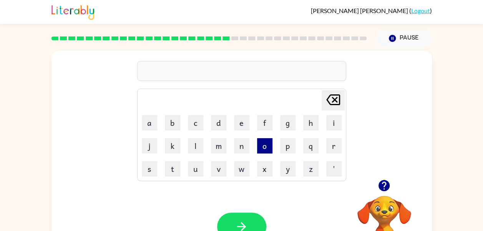
click at [268, 152] on button "o" at bounding box center [264, 145] width 15 height 15
click at [252, 216] on button "button" at bounding box center [241, 227] width 49 height 28
click at [252, 221] on div at bounding box center [241, 227] width 49 height 28
click at [265, 148] on button "o" at bounding box center [264, 145] width 15 height 15
click at [293, 124] on button "g" at bounding box center [287, 122] width 15 height 15
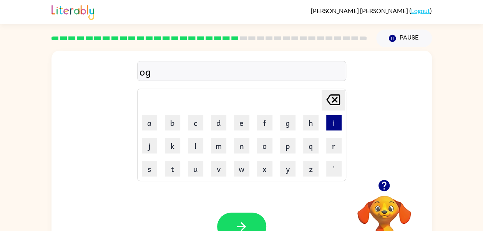
click at [333, 127] on button "i" at bounding box center [333, 122] width 15 height 15
click at [269, 123] on button "f" at bounding box center [264, 122] width 15 height 15
click at [247, 190] on div "Your browser must support playing .mp4 files to use Literably. Please try using…" at bounding box center [242, 227] width 381 height 87
click at [325, 100] on icon "Delete Delete last character input" at bounding box center [333, 100] width 18 height 18
click at [334, 103] on icon "Delete Delete last character input" at bounding box center [333, 100] width 18 height 18
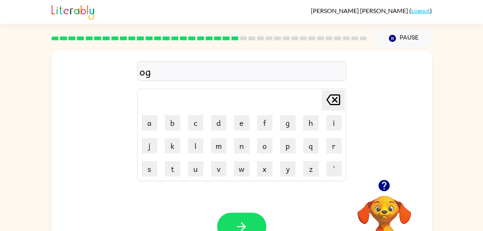
click at [334, 100] on icon at bounding box center [333, 100] width 14 height 11
click at [244, 145] on button "n" at bounding box center [241, 145] width 15 height 15
click at [329, 128] on button "i" at bounding box center [333, 122] width 15 height 15
click at [268, 127] on button "f" at bounding box center [264, 122] width 15 height 15
click at [246, 220] on button "button" at bounding box center [241, 227] width 49 height 28
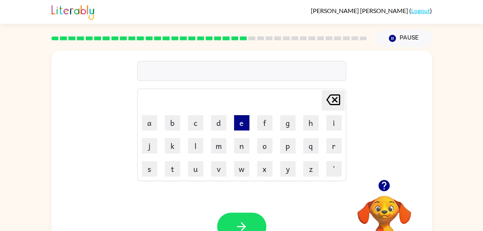
click at [248, 128] on button "e" at bounding box center [241, 122] width 15 height 15
click at [248, 204] on div "Your browser must support playing .mp4 files to use Literably. Please try using…" at bounding box center [242, 227] width 381 height 87
click at [249, 219] on button "button" at bounding box center [241, 227] width 49 height 28
click at [253, 221] on div at bounding box center [241, 227] width 49 height 28
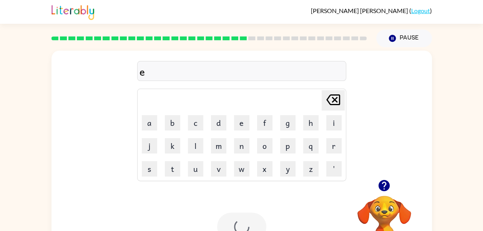
click at [253, 224] on div at bounding box center [241, 227] width 49 height 28
click at [251, 226] on div at bounding box center [241, 227] width 49 height 28
click at [293, 130] on button "g" at bounding box center [287, 122] width 15 height 15
click at [284, 129] on button "g" at bounding box center [287, 122] width 15 height 15
click at [272, 163] on button "x" at bounding box center [264, 168] width 15 height 15
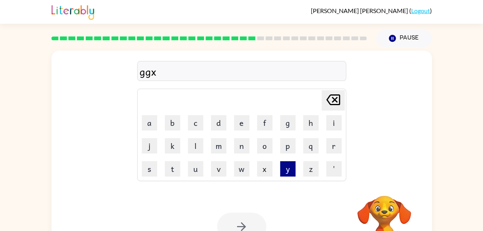
click at [280, 175] on button "y" at bounding box center [287, 168] width 15 height 15
click at [244, 212] on div "Your browser must support playing .mp4 files to use Literably. Please try using…" at bounding box center [242, 227] width 381 height 87
click at [241, 219] on div at bounding box center [241, 227] width 49 height 28
click at [239, 223] on div at bounding box center [241, 227] width 49 height 28
click at [236, 231] on div at bounding box center [241, 227] width 49 height 28
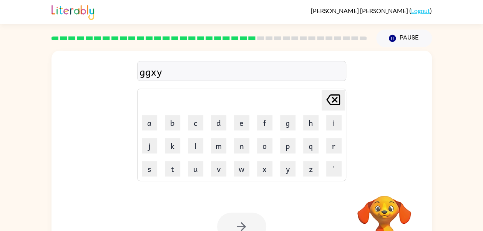
click at [238, 228] on div at bounding box center [241, 227] width 49 height 28
click at [238, 227] on div at bounding box center [241, 227] width 49 height 28
click at [238, 226] on div at bounding box center [241, 227] width 49 height 28
click at [241, 224] on div at bounding box center [241, 227] width 49 height 28
click at [244, 220] on div at bounding box center [241, 227] width 49 height 28
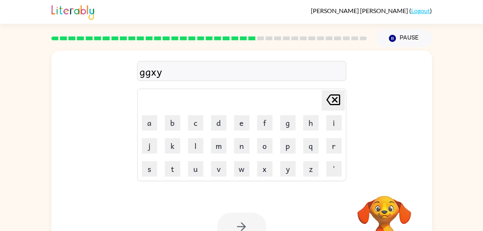
click at [245, 222] on div at bounding box center [241, 227] width 49 height 28
click at [246, 223] on div at bounding box center [241, 227] width 49 height 28
click at [246, 225] on div at bounding box center [241, 227] width 49 height 28
click at [248, 223] on div at bounding box center [241, 227] width 49 height 28
click at [247, 223] on div at bounding box center [241, 227] width 49 height 28
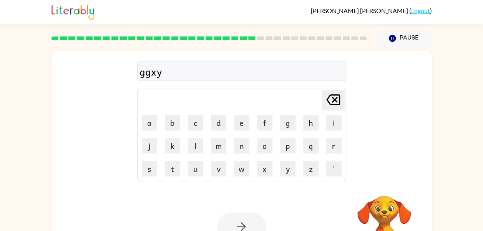
click at [248, 221] on icon "button" at bounding box center [241, 226] width 13 height 13
click at [248, 220] on div at bounding box center [241, 227] width 49 height 28
click at [249, 220] on div at bounding box center [241, 227] width 49 height 28
click at [250, 222] on div at bounding box center [241, 227] width 49 height 28
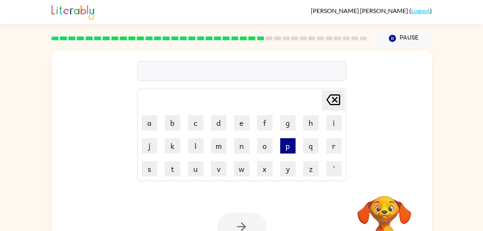
click at [281, 149] on button "p" at bounding box center [287, 145] width 15 height 15
click at [270, 152] on button "o" at bounding box center [264, 145] width 15 height 15
click at [271, 150] on button "o" at bounding box center [264, 145] width 15 height 15
click at [268, 152] on button "o" at bounding box center [264, 145] width 15 height 15
click at [240, 199] on div "Your browser must support playing .mp4 files to use Literably. Please try using…" at bounding box center [242, 227] width 381 height 87
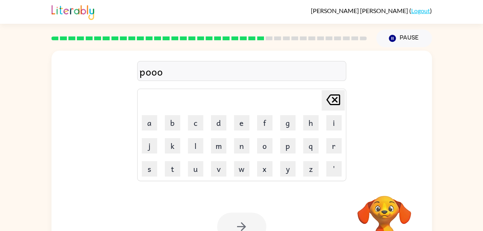
click at [237, 217] on div at bounding box center [241, 227] width 49 height 28
click at [242, 220] on div at bounding box center [241, 227] width 49 height 28
click at [245, 223] on div at bounding box center [241, 227] width 49 height 28
click at [246, 224] on div at bounding box center [241, 227] width 49 height 28
click at [250, 224] on div at bounding box center [241, 227] width 49 height 28
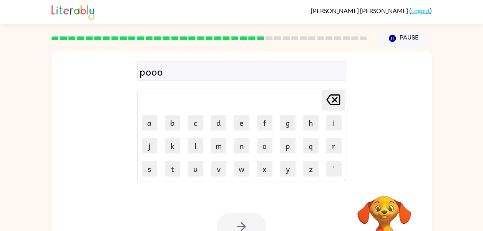
click at [251, 225] on div at bounding box center [241, 227] width 49 height 28
click at [249, 225] on div at bounding box center [241, 227] width 49 height 28
click at [248, 225] on div at bounding box center [241, 227] width 49 height 28
click at [250, 223] on div at bounding box center [241, 227] width 49 height 28
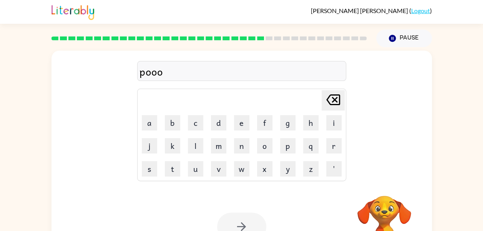
click at [251, 225] on div at bounding box center [241, 227] width 49 height 28
click at [255, 222] on div at bounding box center [241, 227] width 49 height 28
click at [253, 225] on div at bounding box center [241, 227] width 49 height 28
click at [256, 225] on div at bounding box center [241, 227] width 49 height 28
click at [255, 227] on button "button" at bounding box center [241, 227] width 49 height 28
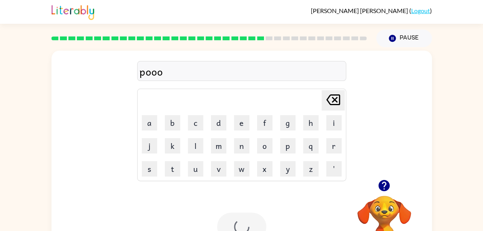
click at [255, 221] on div at bounding box center [241, 227] width 49 height 28
click at [251, 218] on div at bounding box center [241, 227] width 49 height 28
click at [294, 126] on button "g" at bounding box center [287, 122] width 15 height 15
click at [288, 139] on button "p" at bounding box center [287, 145] width 15 height 15
click at [291, 130] on button "g" at bounding box center [287, 122] width 15 height 15
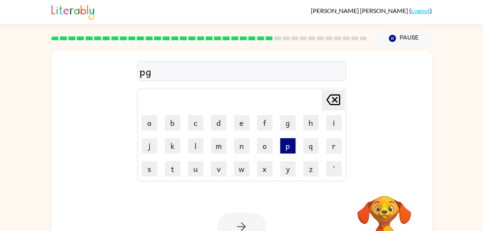
click at [289, 139] on button "p" at bounding box center [287, 145] width 15 height 15
click at [244, 212] on div "Your browser must support playing .mp4 files to use Literably. Please try using…" at bounding box center [242, 227] width 381 height 87
click at [236, 226] on div at bounding box center [241, 227] width 49 height 28
click at [235, 230] on div at bounding box center [241, 227] width 49 height 28
click at [249, 230] on div at bounding box center [241, 227] width 49 height 28
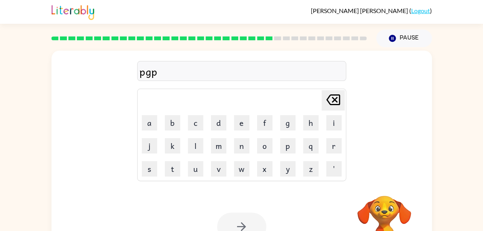
click at [245, 227] on div at bounding box center [241, 227] width 49 height 28
click at [255, 228] on div at bounding box center [241, 227] width 49 height 28
click at [260, 227] on div at bounding box center [241, 227] width 49 height 28
click at [256, 216] on div at bounding box center [241, 227] width 49 height 28
click at [256, 220] on div at bounding box center [241, 227] width 49 height 28
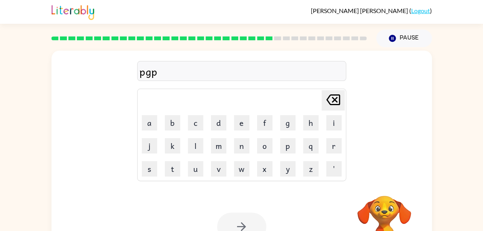
click at [259, 216] on div at bounding box center [241, 227] width 49 height 28
click at [255, 221] on div at bounding box center [241, 227] width 49 height 28
click at [253, 223] on div at bounding box center [241, 227] width 49 height 28
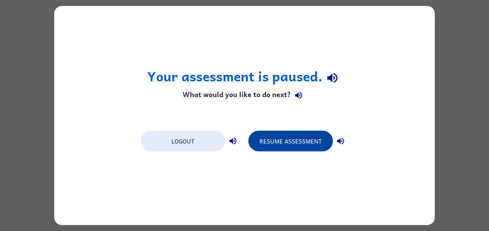
click at [304, 139] on button "Resume Assessment" at bounding box center [290, 141] width 85 height 21
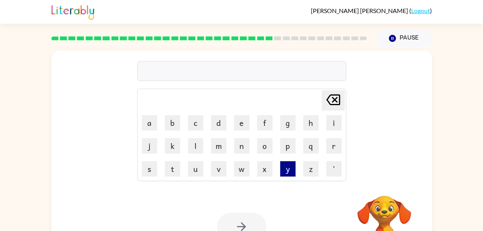
click at [293, 161] on button "y" at bounding box center [287, 168] width 15 height 15
click at [289, 150] on button "p" at bounding box center [287, 145] width 15 height 15
click at [289, 145] on button "p" at bounding box center [287, 145] width 15 height 15
click at [289, 148] on button "p" at bounding box center [287, 145] width 15 height 15
click at [246, 219] on div at bounding box center [241, 227] width 49 height 28
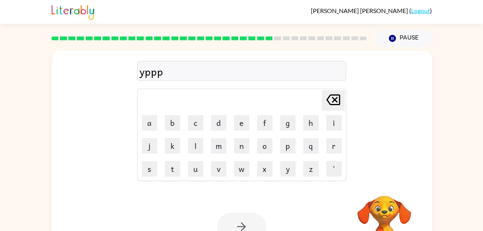
click at [248, 231] on div at bounding box center [241, 227] width 49 height 28
click at [251, 215] on div at bounding box center [241, 227] width 49 height 28
click at [237, 210] on div "Your browser must support playing .mp4 files to use Literably. Please try using…" at bounding box center [242, 227] width 381 height 87
click at [244, 220] on div at bounding box center [241, 227] width 49 height 28
click at [242, 224] on div at bounding box center [241, 227] width 49 height 28
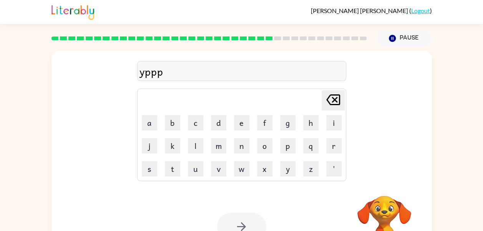
click at [247, 222] on div at bounding box center [241, 227] width 49 height 28
click at [243, 227] on div at bounding box center [241, 227] width 49 height 28
click at [245, 224] on div at bounding box center [241, 227] width 49 height 28
click at [243, 222] on icon "button" at bounding box center [241, 226] width 13 height 13
click at [248, 221] on div at bounding box center [241, 227] width 49 height 28
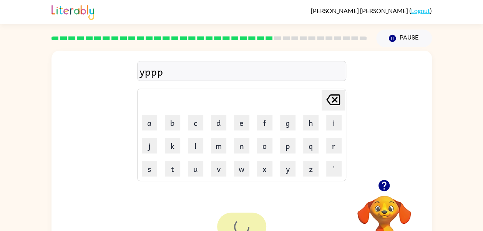
click at [248, 225] on div at bounding box center [241, 227] width 49 height 28
click at [255, 223] on div at bounding box center [241, 227] width 49 height 28
click at [256, 223] on div at bounding box center [241, 227] width 49 height 28
click at [255, 221] on div at bounding box center [241, 227] width 49 height 28
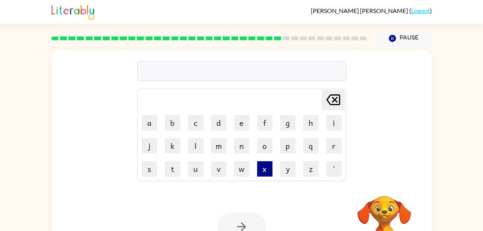
click at [245, 227] on div at bounding box center [241, 227] width 49 height 28
click at [260, 166] on button "x" at bounding box center [264, 168] width 15 height 15
